Goal: Use online tool/utility: Utilize a website feature to perform a specific function

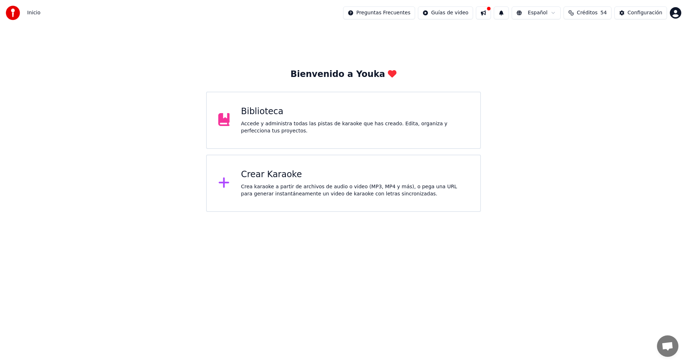
click at [314, 186] on div "Crea karaoke a partir de archivos de audio o video (MP3, MP4 y más), o pega una…" at bounding box center [355, 190] width 228 height 14
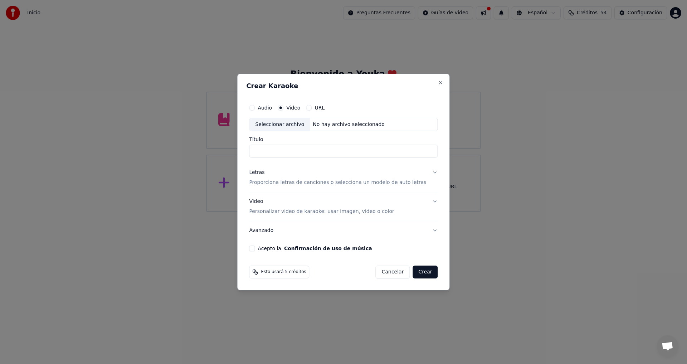
click at [255, 107] on button "Audio" at bounding box center [252, 108] width 6 height 6
click at [285, 125] on div "Seleccionar archivo" at bounding box center [280, 124] width 61 height 13
click at [284, 107] on button "Video" at bounding box center [281, 108] width 6 height 6
click at [290, 123] on div "Seleccionar archivo" at bounding box center [280, 124] width 61 height 13
drag, startPoint x: 346, startPoint y: 151, endPoint x: 389, endPoint y: 150, distance: 43.0
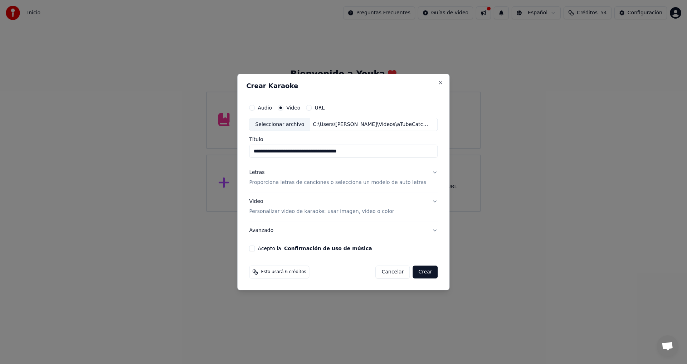
click at [389, 150] on input "**********" at bounding box center [343, 151] width 189 height 13
type input "**********"
click at [429, 171] on button "Letras Proporciona letras de canciones o selecciona un modelo de auto letras" at bounding box center [343, 178] width 189 height 29
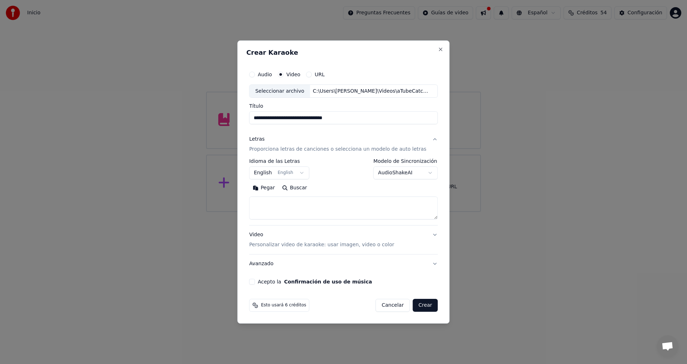
click at [303, 173] on button "English English" at bounding box center [279, 173] width 60 height 13
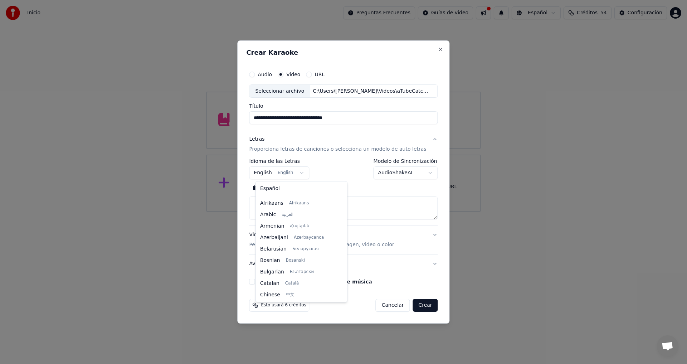
scroll to position [57, 0]
select select "**"
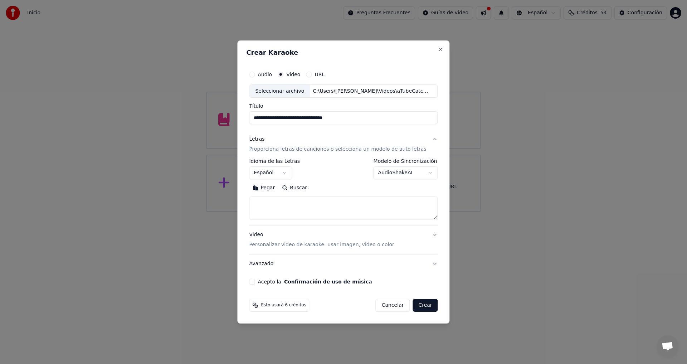
click at [272, 188] on button "Pegar" at bounding box center [263, 188] width 29 height 11
click at [430, 236] on button "Video Personalizar video de karaoke: usar imagen, video o color" at bounding box center [343, 240] width 189 height 29
type textarea "**********"
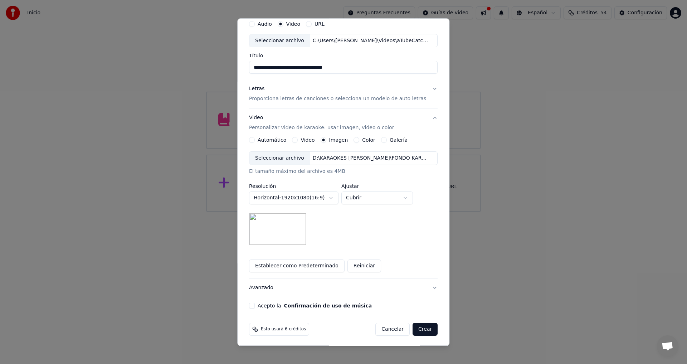
scroll to position [30, 0]
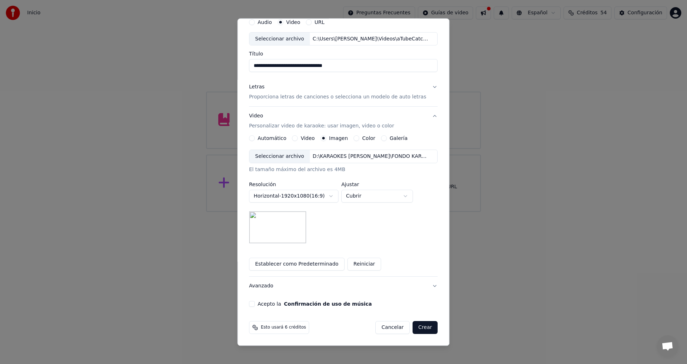
click at [255, 306] on button "Acepto la Confirmación de uso de música" at bounding box center [252, 304] width 6 height 6
click at [418, 329] on button "Crear" at bounding box center [425, 327] width 25 height 13
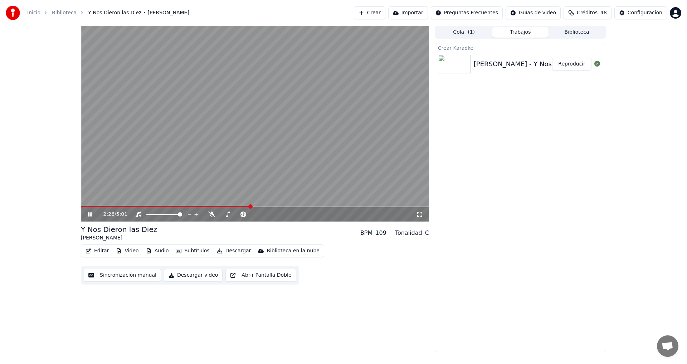
click at [90, 214] on icon at bounding box center [90, 214] width 4 height 4
click at [84, 206] on span at bounding box center [166, 206] width 170 height 1
click at [81, 207] on span at bounding box center [83, 206] width 4 height 4
click at [229, 212] on icon at bounding box center [228, 215] width 4 height 6
click at [278, 213] on icon at bounding box center [279, 214] width 7 height 7
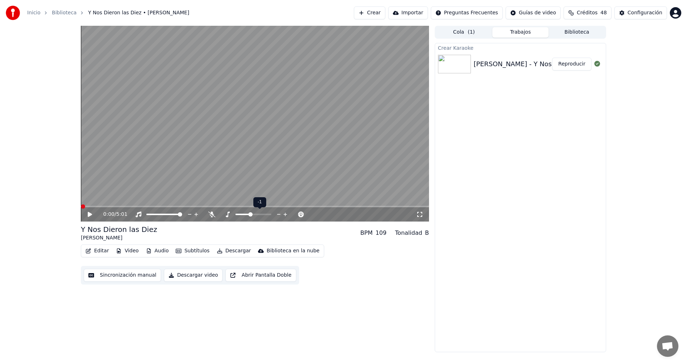
click at [278, 213] on icon at bounding box center [279, 214] width 7 height 7
click at [89, 214] on icon at bounding box center [90, 214] width 4 height 5
click at [89, 213] on icon at bounding box center [90, 214] width 4 height 4
click at [83, 207] on span at bounding box center [116, 206] width 71 height 1
click at [81, 207] on span at bounding box center [83, 206] width 4 height 4
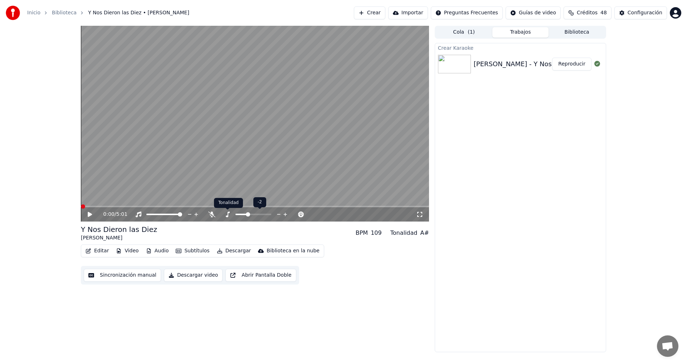
click at [227, 214] on icon at bounding box center [227, 215] width 7 height 6
click at [277, 212] on icon at bounding box center [279, 214] width 7 height 7
click at [90, 215] on icon at bounding box center [90, 214] width 4 height 5
click at [90, 215] on icon at bounding box center [95, 215] width 17 height 6
click at [203, 206] on span at bounding box center [152, 206] width 142 height 1
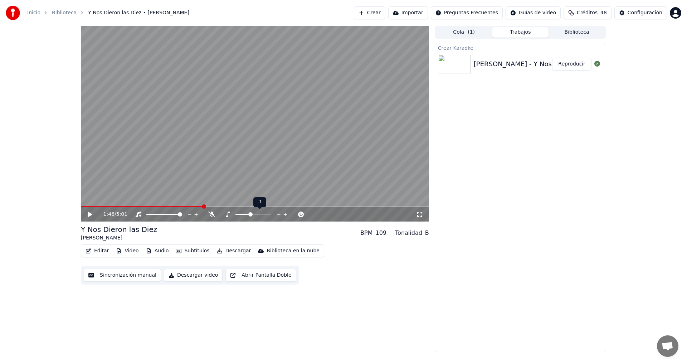
click at [279, 213] on icon at bounding box center [279, 214] width 7 height 7
click at [177, 205] on div "100 100" at bounding box center [171, 202] width 17 height 10
click at [175, 206] on div "100 100" at bounding box center [171, 202] width 17 height 10
click at [180, 207] on span at bounding box center [142, 206] width 122 height 1
click at [86, 207] on span at bounding box center [241, 206] width 321 height 1
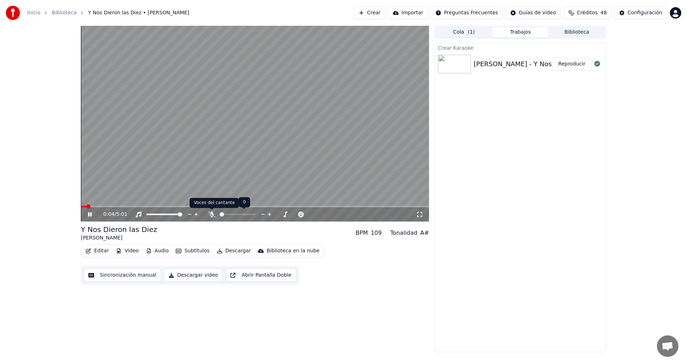
click at [212, 216] on icon at bounding box center [211, 215] width 7 height 6
click at [213, 216] on icon at bounding box center [211, 215] width 7 height 6
click at [91, 214] on icon at bounding box center [90, 214] width 4 height 4
click at [87, 207] on span at bounding box center [84, 206] width 6 height 1
click at [227, 214] on icon at bounding box center [227, 215] width 7 height 6
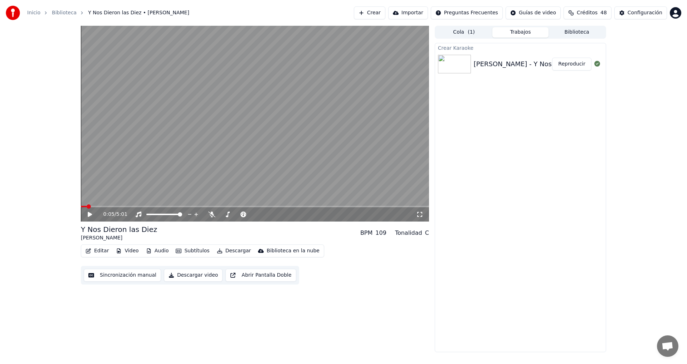
click at [90, 217] on icon at bounding box center [95, 215] width 17 height 6
click at [89, 213] on icon at bounding box center [90, 214] width 4 height 4
click at [81, 205] on span at bounding box center [83, 206] width 4 height 4
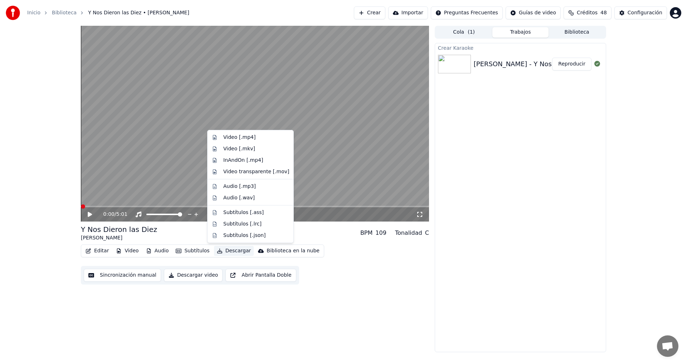
click at [229, 251] on button "Descargar" at bounding box center [234, 251] width 40 height 10
click at [195, 299] on div "0:00 / 5:01 Y Nos Dieron las Diez [PERSON_NAME] BPM 109 Tonalidad C Editar Vide…" at bounding box center [255, 189] width 348 height 327
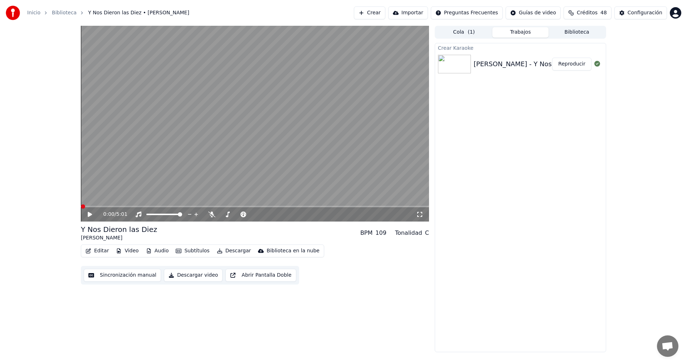
click at [194, 275] on button "Descargar video" at bounding box center [193, 275] width 59 height 13
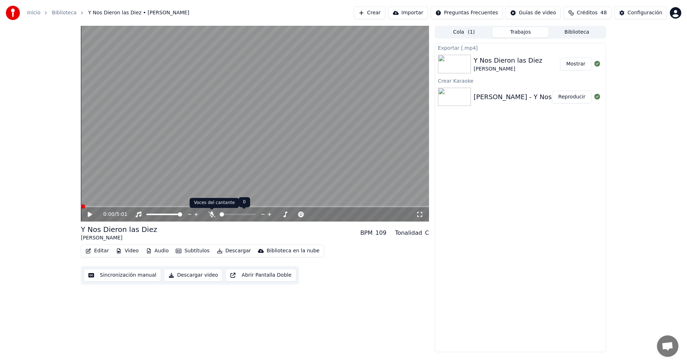
click at [213, 216] on icon at bounding box center [211, 215] width 7 height 6
click at [213, 216] on icon at bounding box center [212, 215] width 4 height 6
click at [228, 214] on icon at bounding box center [227, 215] width 7 height 6
click at [227, 214] on icon at bounding box center [227, 215] width 7 height 6
click at [277, 214] on icon at bounding box center [279, 214] width 7 height 7
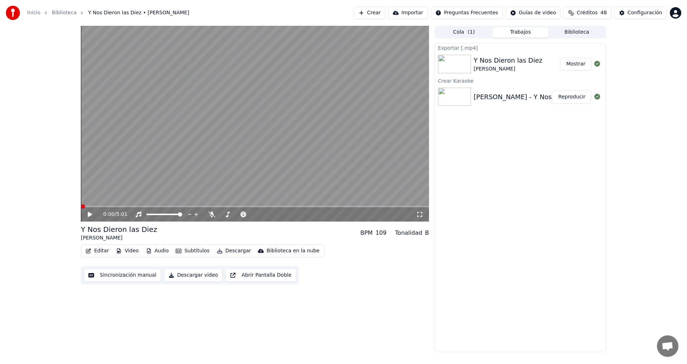
click at [89, 213] on icon at bounding box center [90, 214] width 4 height 5
drag, startPoint x: 88, startPoint y: 215, endPoint x: 91, endPoint y: 211, distance: 4.7
click at [89, 215] on icon at bounding box center [95, 215] width 17 height 6
